Goal: Find contact information: Find contact information

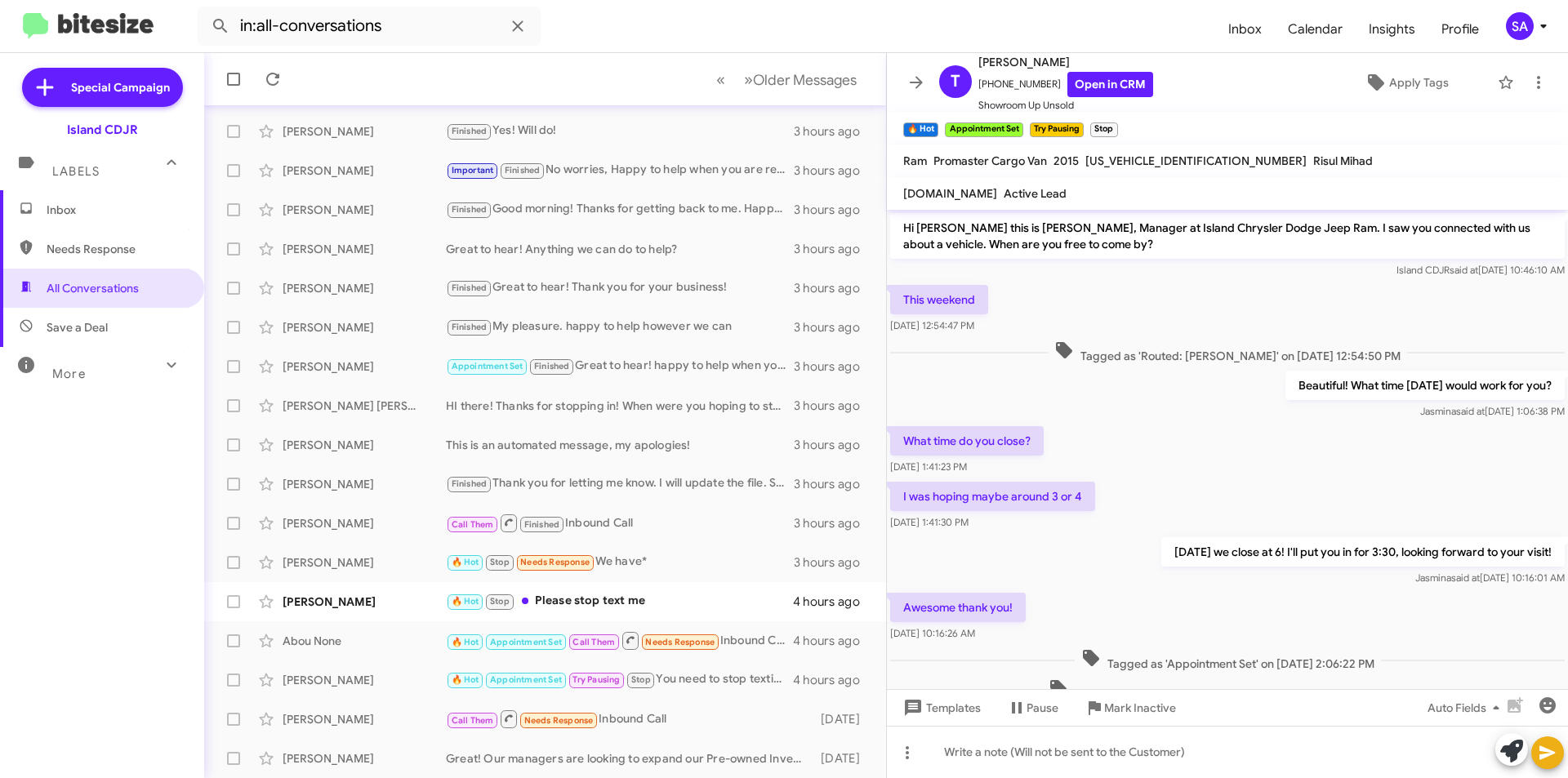
scroll to position [464, 0]
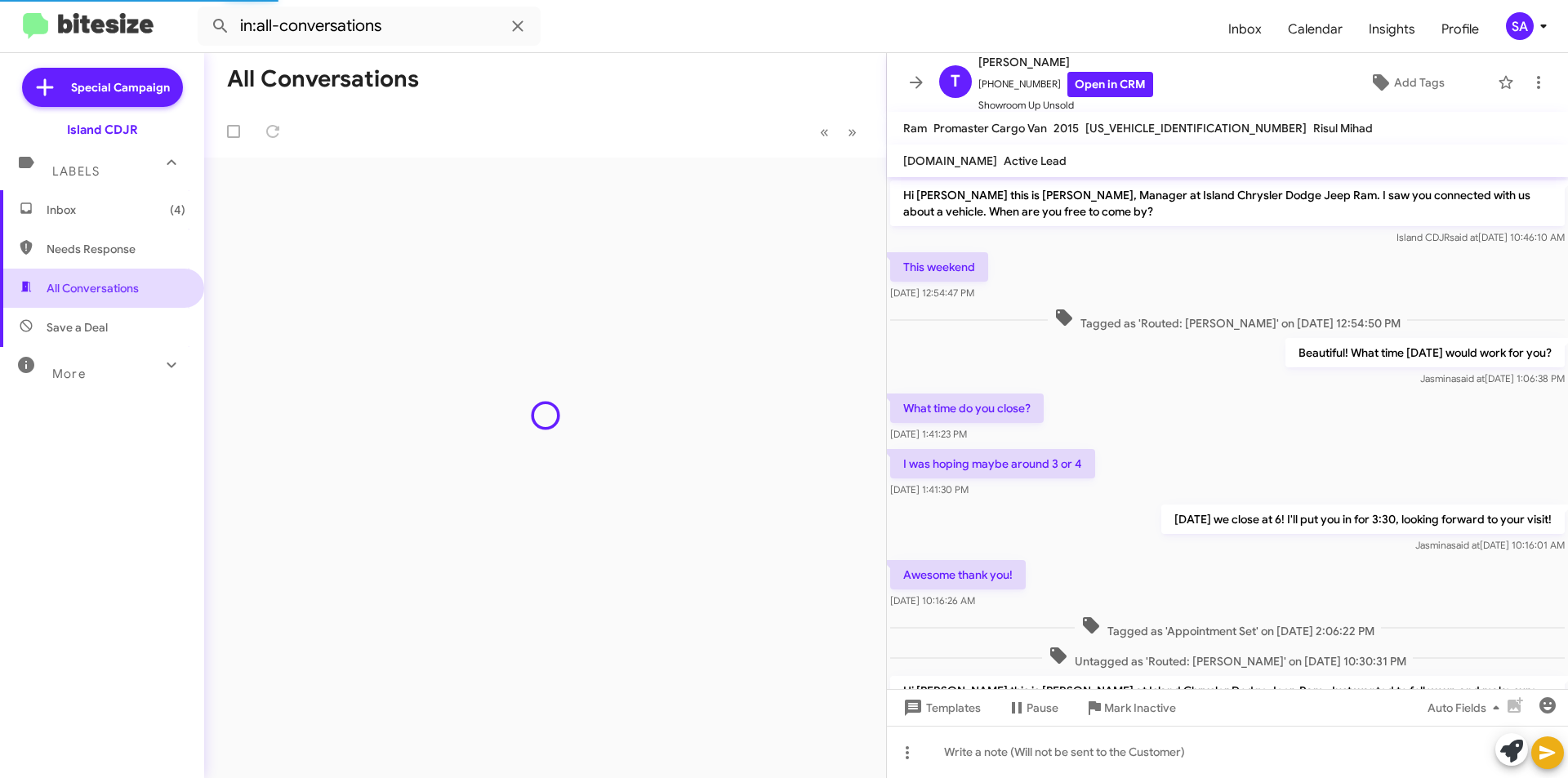
scroll to position [431, 0]
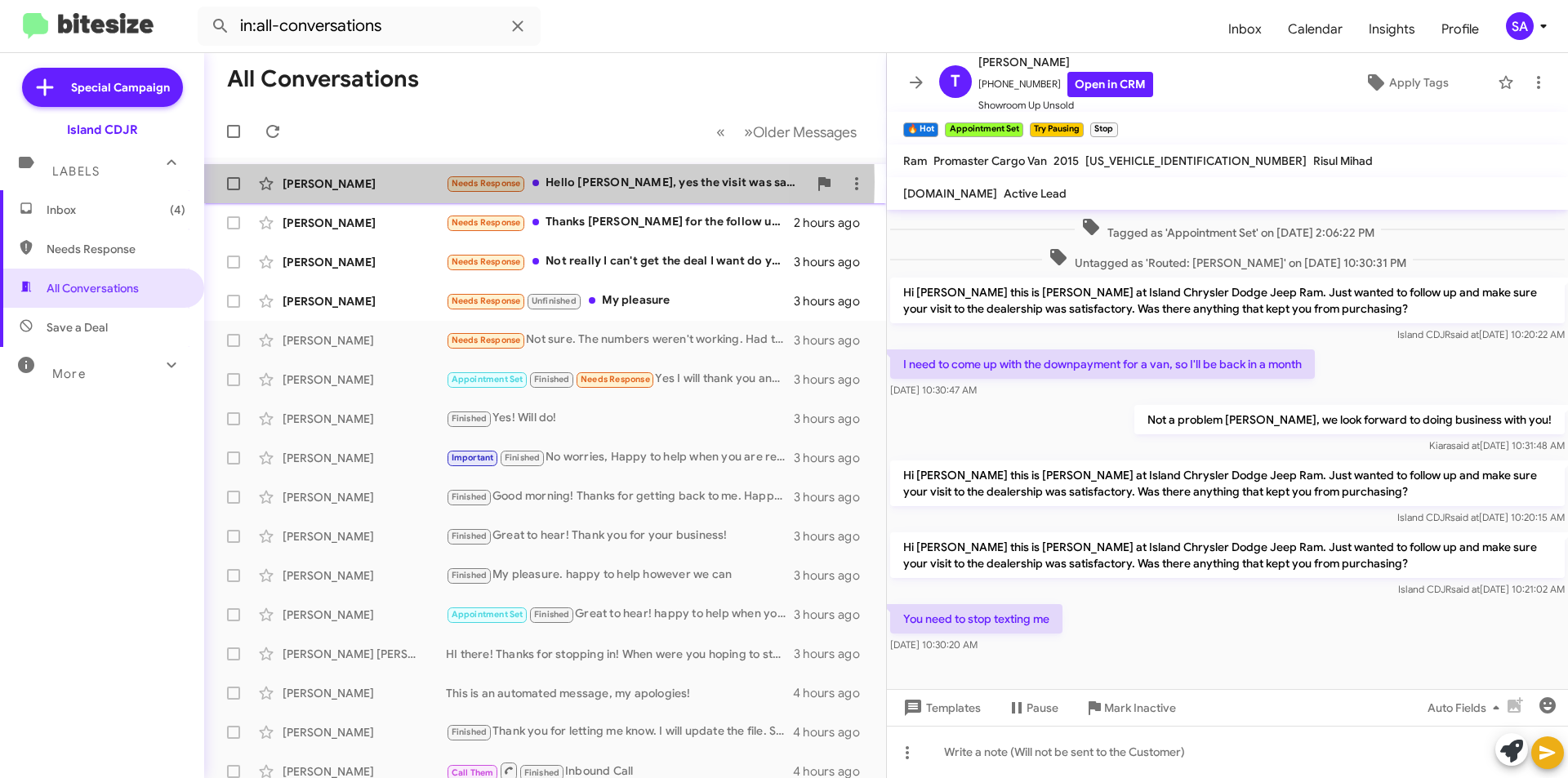
click at [417, 182] on div "[PERSON_NAME]" at bounding box center [364, 183] width 164 height 16
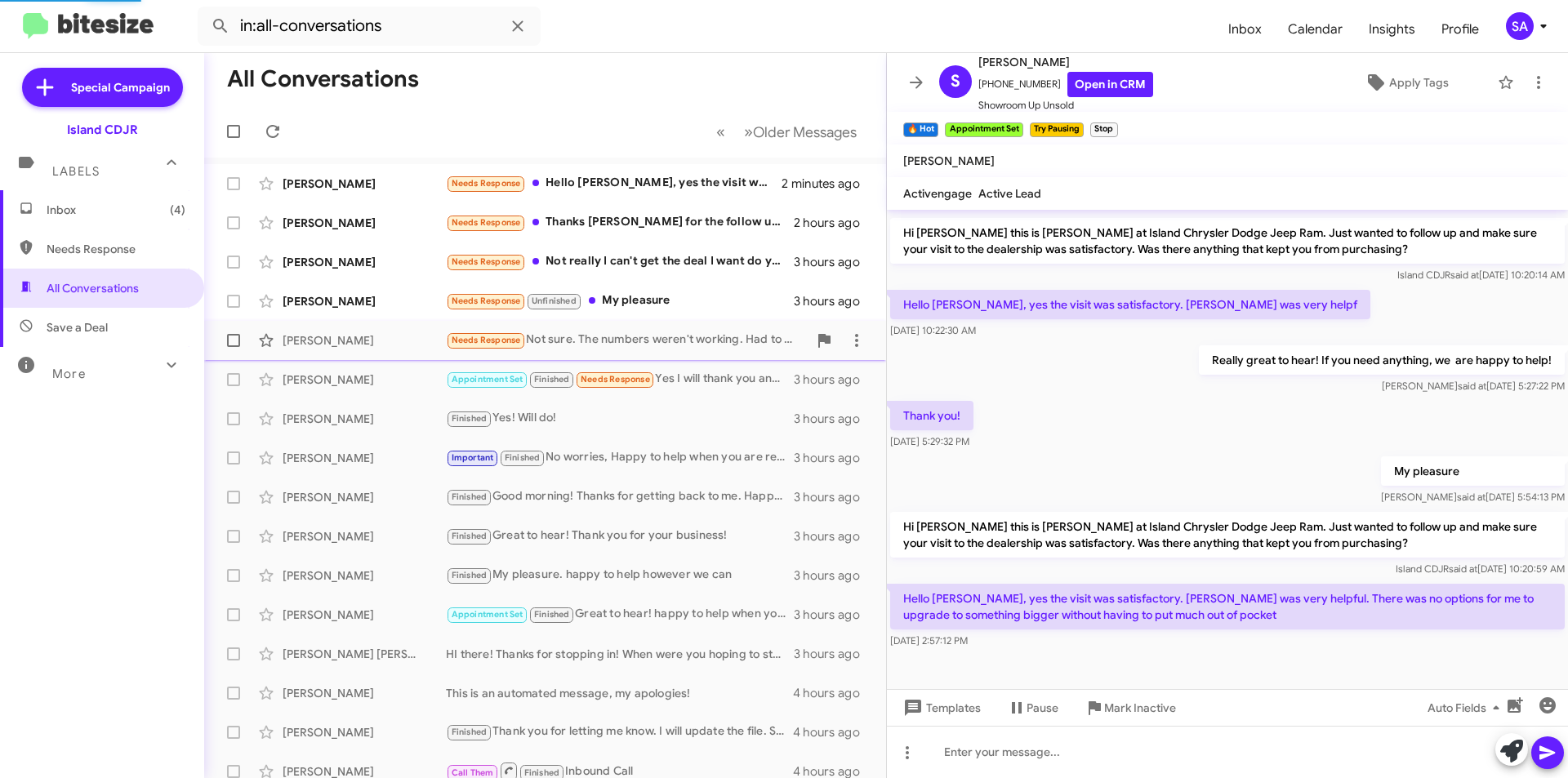
scroll to position [123, 0]
click at [996, 81] on span "+19295295826 Open in CRM" at bounding box center [1066, 85] width 175 height 26
click at [375, 218] on div "Sajjad Butt" at bounding box center [364, 223] width 164 height 16
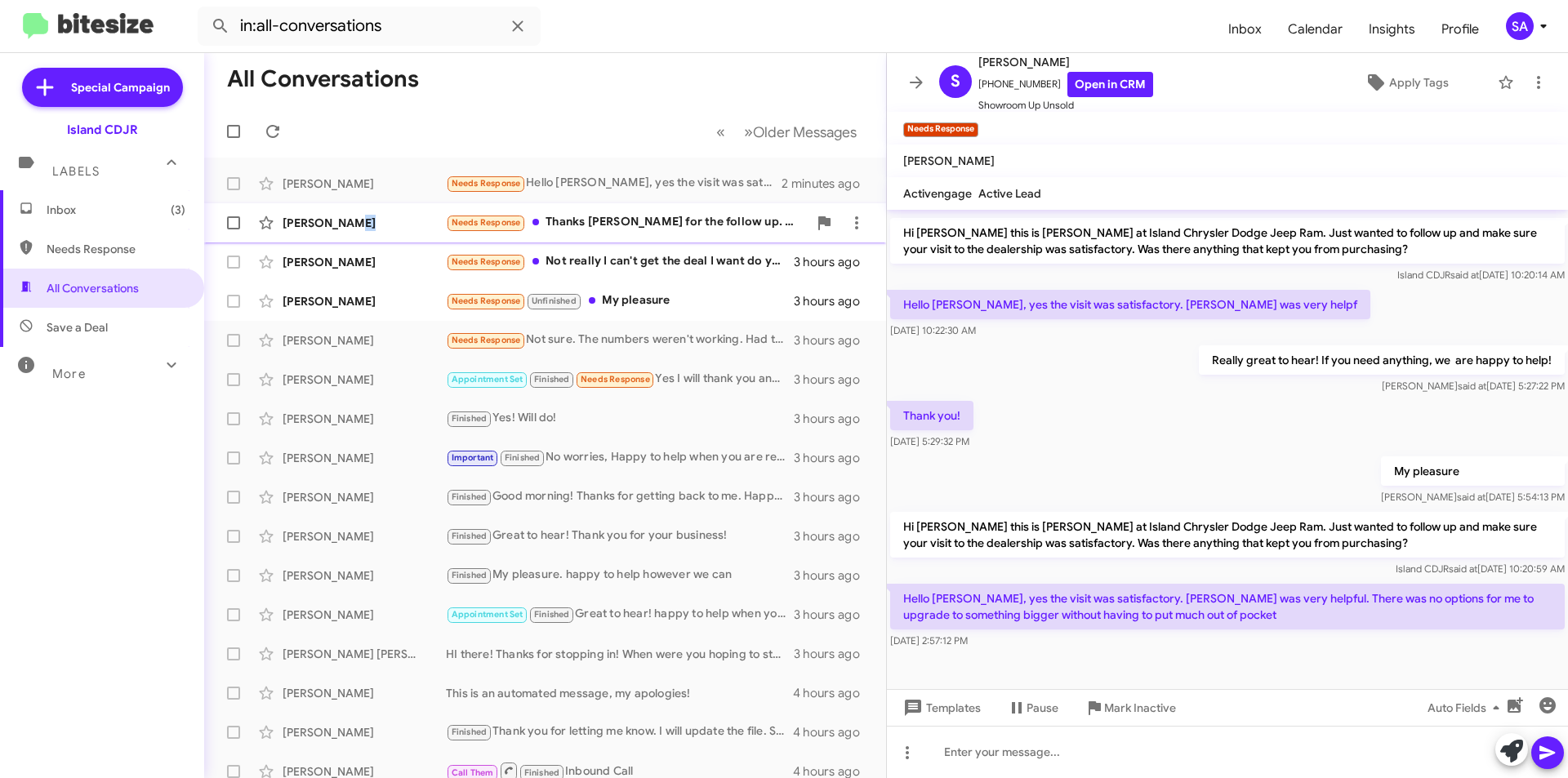
click at [375, 218] on div "Sajjad Butt" at bounding box center [364, 223] width 164 height 16
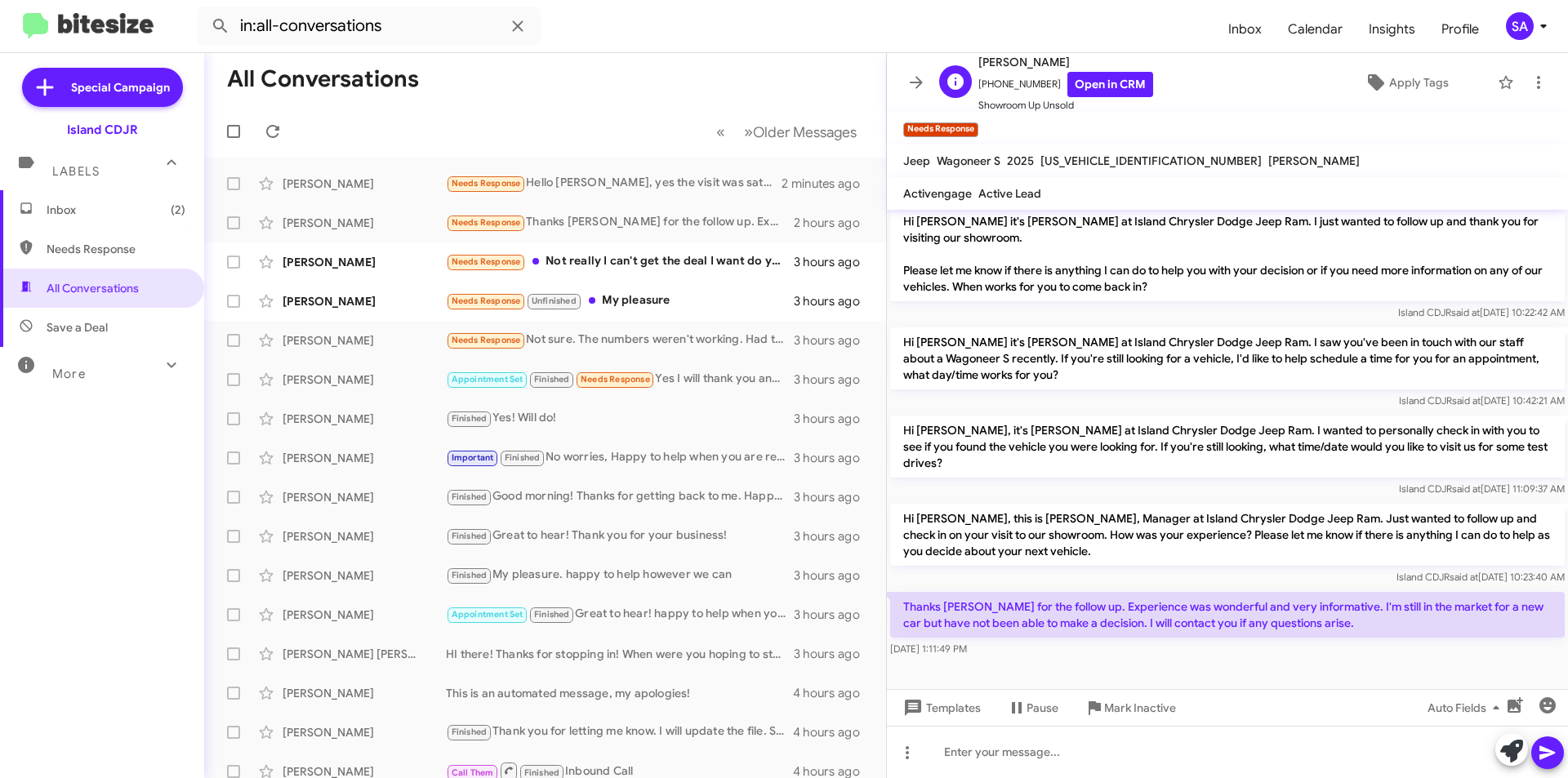
click at [1021, 78] on span "+13477795193 Open in CRM" at bounding box center [1066, 85] width 175 height 26
click at [1020, 78] on span "+13477795193 Open in CRM" at bounding box center [1066, 85] width 175 height 26
copy span "13477795193"
